Goal: Information Seeking & Learning: Learn about a topic

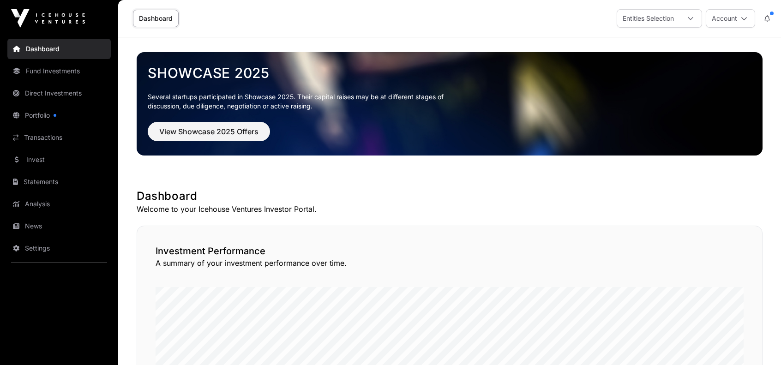
click at [40, 131] on link "Transactions" at bounding box center [58, 137] width 103 height 20
click at [43, 117] on link "Portfolio" at bounding box center [58, 115] width 103 height 20
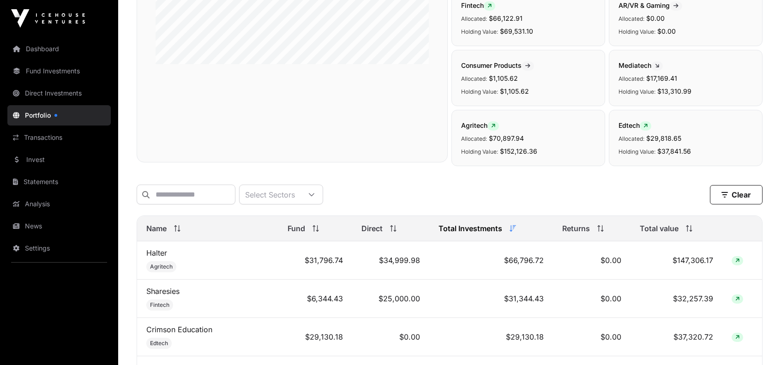
scroll to position [212, 0]
click at [315, 193] on icon at bounding box center [311, 194] width 6 height 6
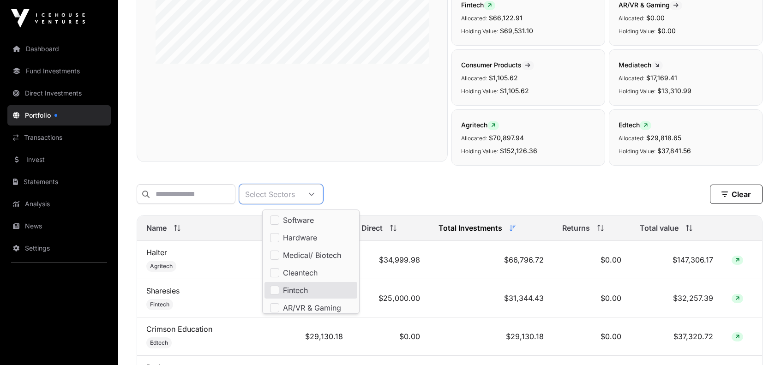
click at [301, 291] on span "Fintech" at bounding box center [295, 290] width 25 height 7
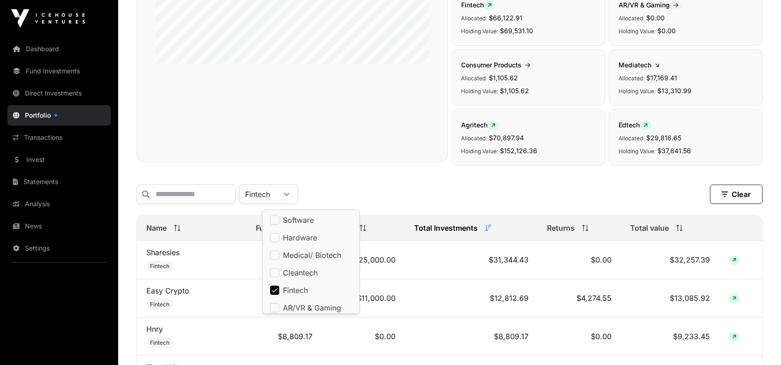
click at [392, 177] on div "Fintech Clear Clear Filters" at bounding box center [450, 194] width 626 height 35
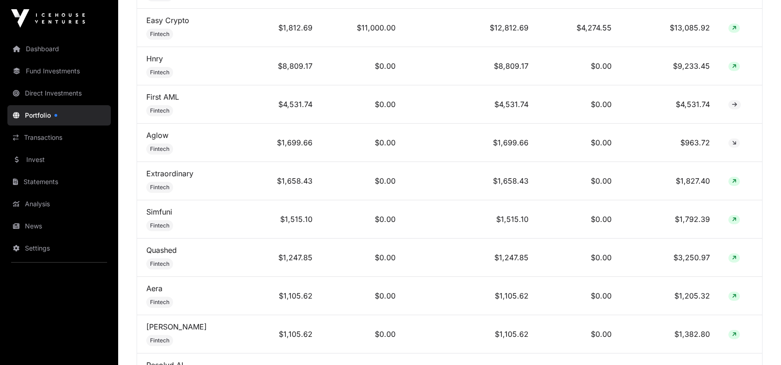
scroll to position [481, 0]
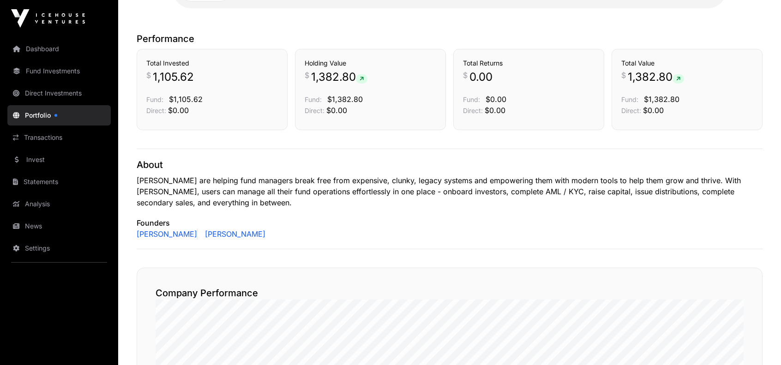
scroll to position [220, 0]
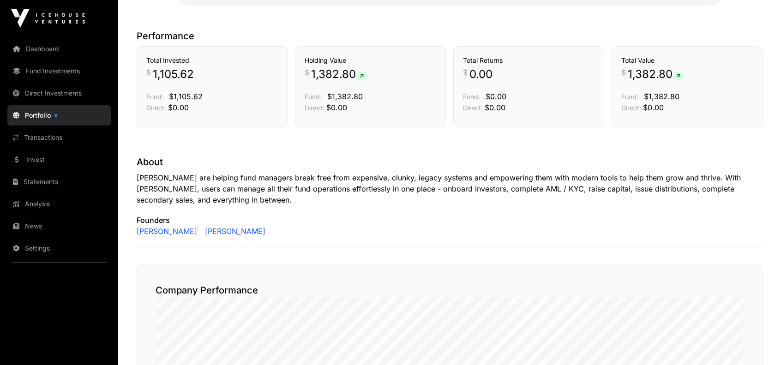
click at [657, 195] on p "[PERSON_NAME] are helping fund managers break free from expensive, clunky, lega…" at bounding box center [450, 188] width 626 height 33
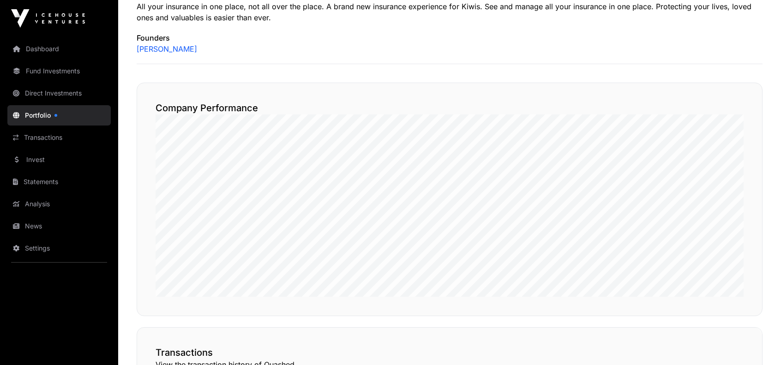
scroll to position [400, 0]
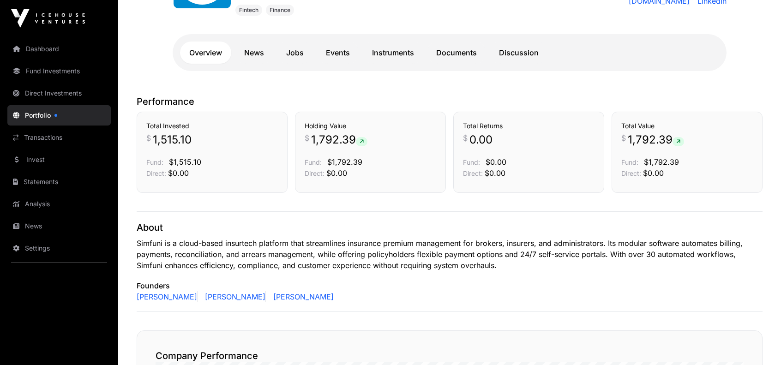
scroll to position [194, 0]
